Goal: Find specific page/section: Find specific page/section

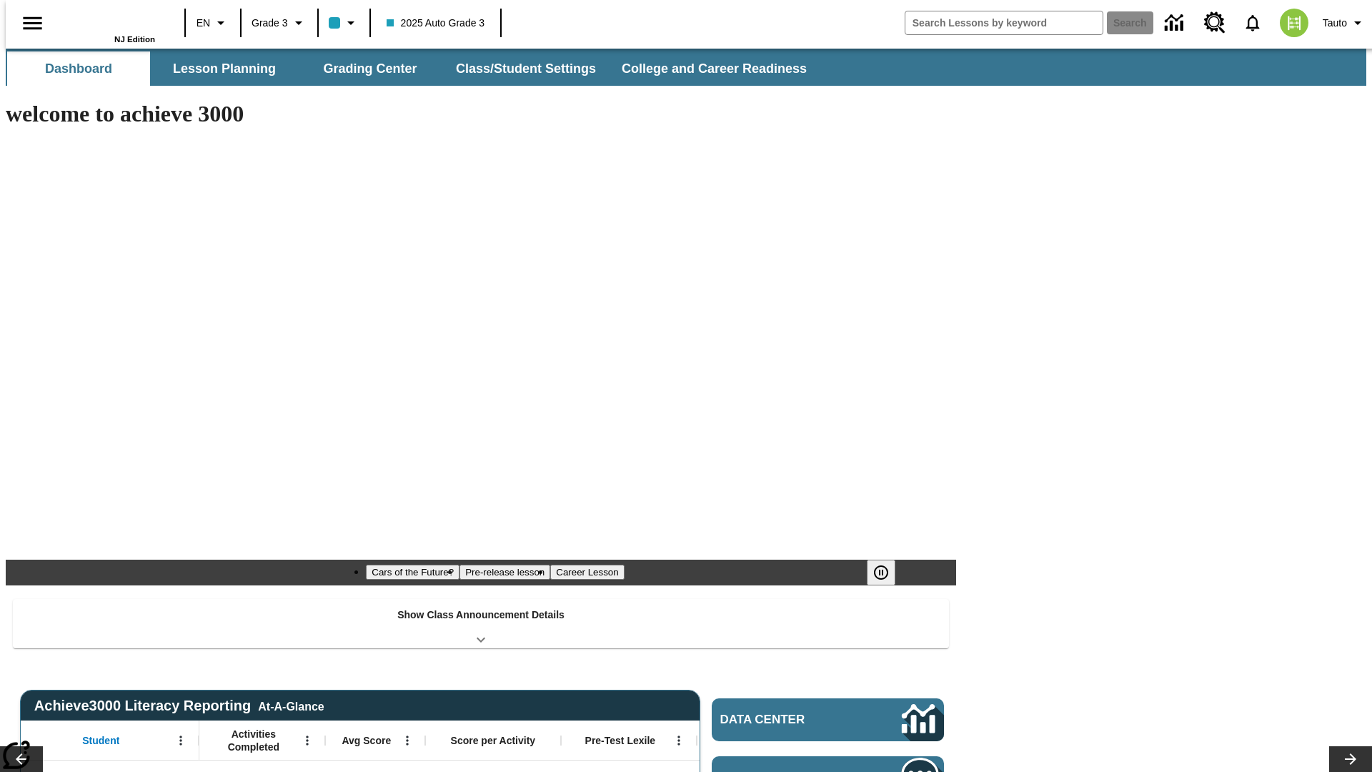
type input "-1"
click at [364, 69] on button "Grading Center" at bounding box center [370, 68] width 143 height 34
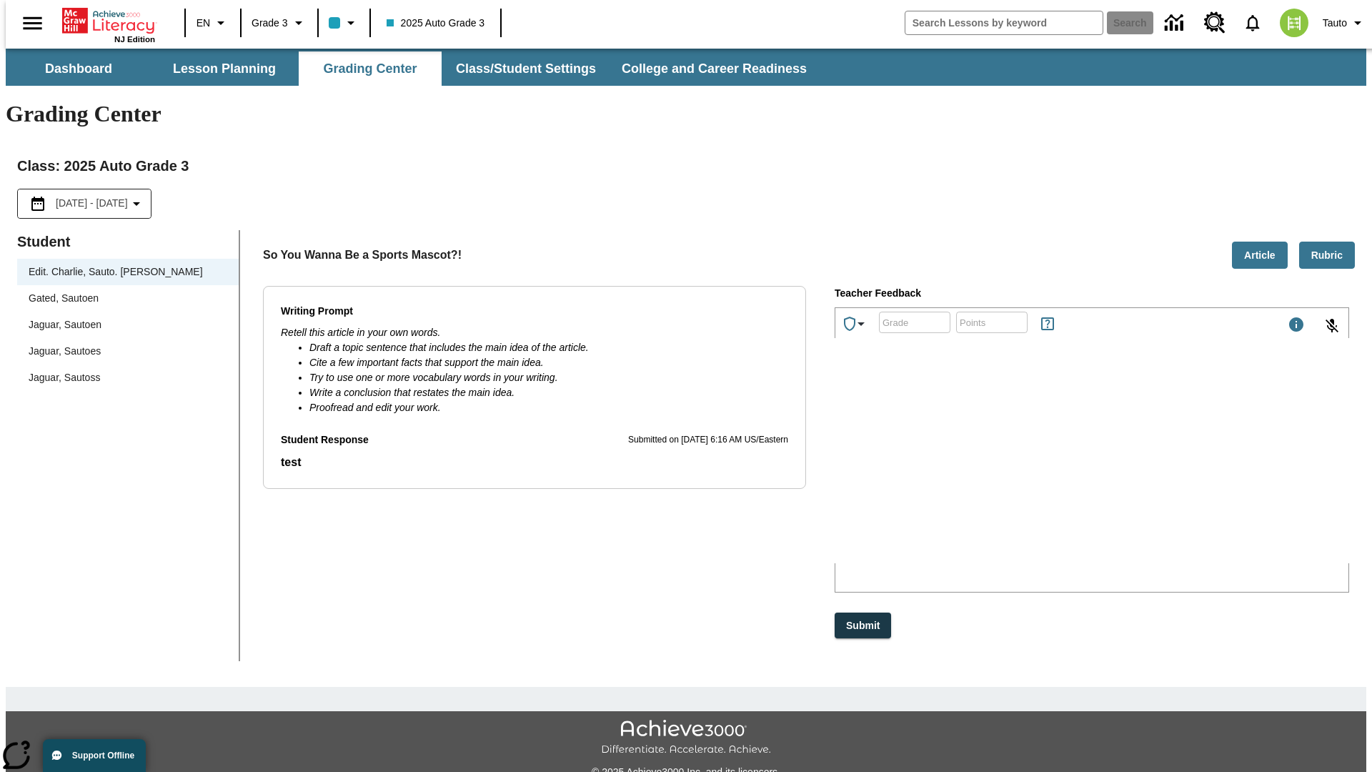
click at [123, 317] on span "Jaguar, Sautoen" at bounding box center [128, 324] width 199 height 15
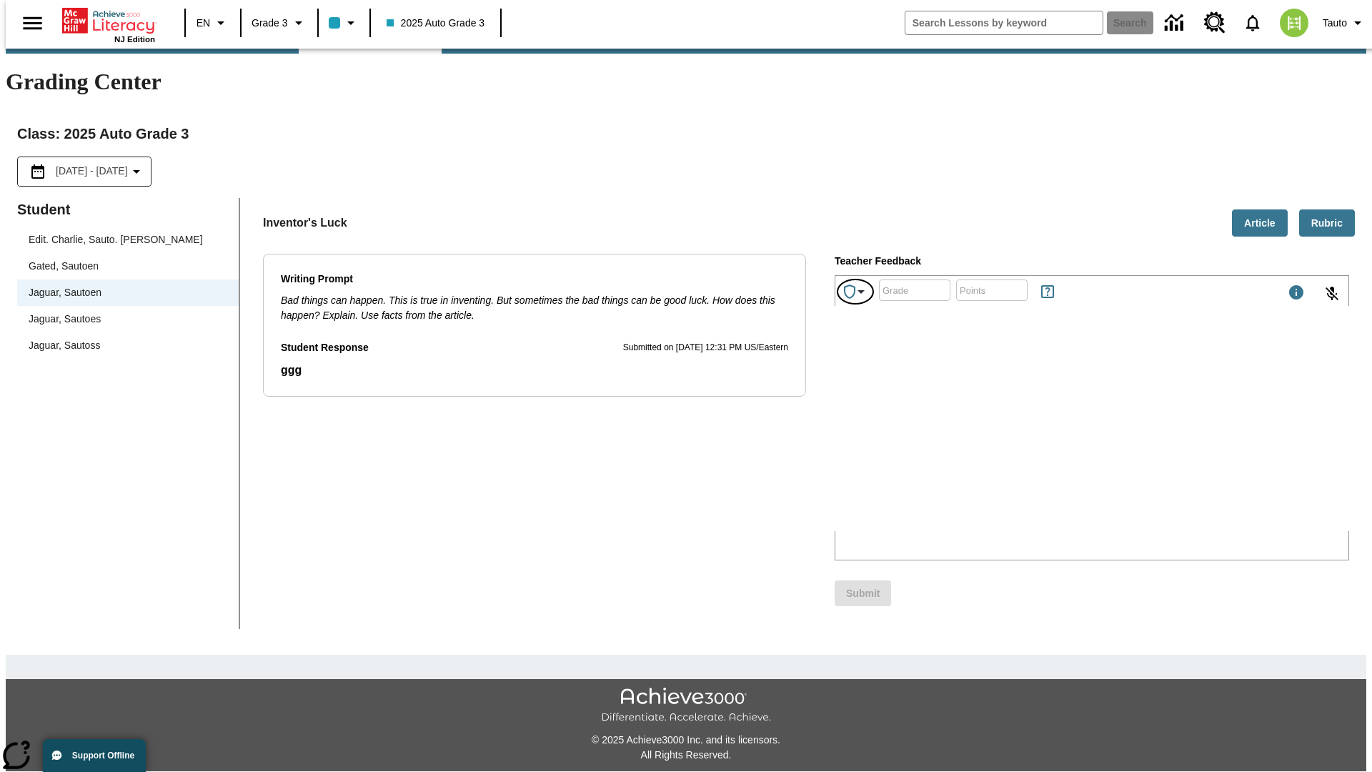
click at [856, 283] on icon "Achievements" at bounding box center [861, 291] width 17 height 17
